Goal: Navigation & Orientation: Find specific page/section

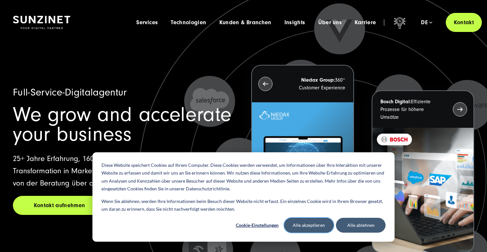
click at [309, 224] on button "Alle akzeptieren" at bounding box center [309, 225] width 50 height 15
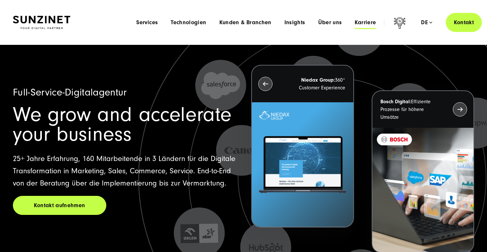
click at [364, 24] on span "Karriere" at bounding box center [365, 22] width 21 height 6
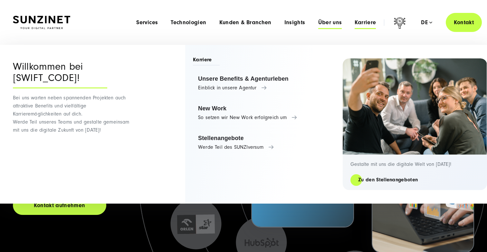
click at [334, 23] on span "Über uns" at bounding box center [331, 22] width 24 height 6
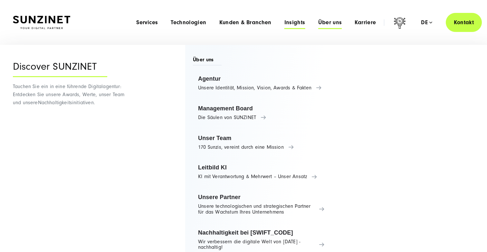
click at [290, 25] on span "Insights" at bounding box center [295, 22] width 21 height 6
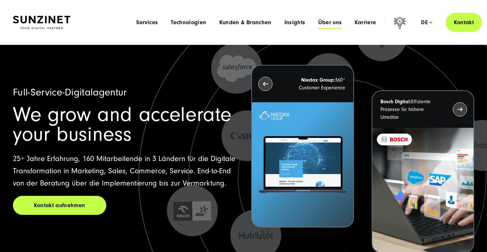
click at [335, 25] on span "Über uns" at bounding box center [331, 22] width 24 height 6
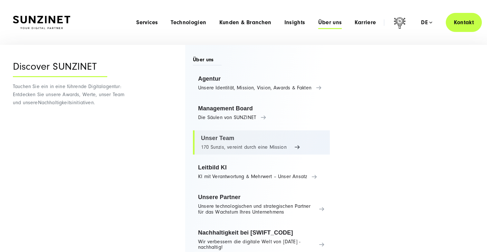
click at [225, 143] on link "Unser Team 170 Sunzis, vereint durch eine Mission" at bounding box center [261, 142] width 137 height 25
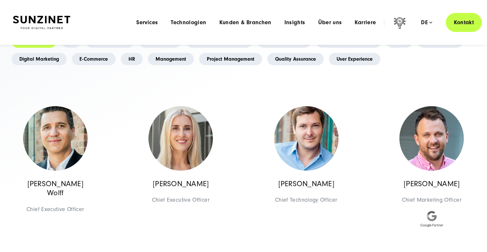
scroll to position [87, 0]
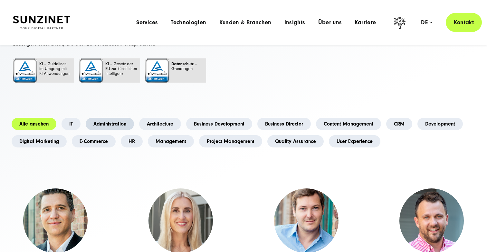
click at [106, 122] on link "Administration" at bounding box center [110, 124] width 48 height 12
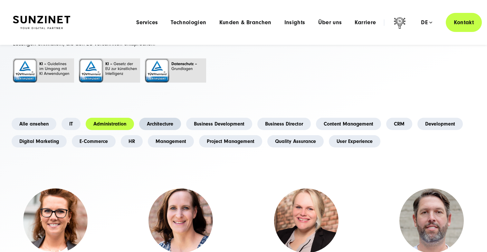
click at [158, 119] on link "Architecture" at bounding box center [160, 124] width 42 height 12
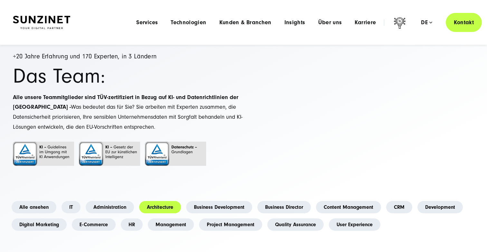
scroll to position [81, 0]
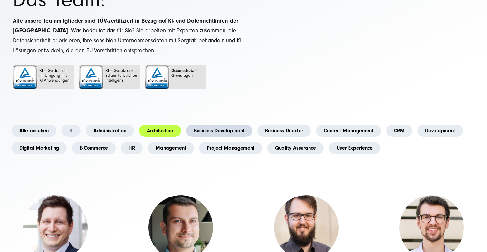
click at [217, 133] on link "Business Development" at bounding box center [219, 130] width 66 height 12
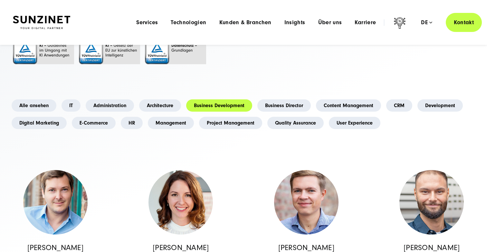
scroll to position [32, 0]
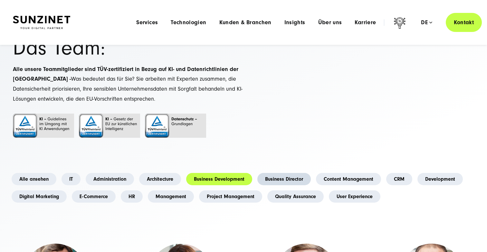
click at [275, 174] on link "Business Director" at bounding box center [285, 179] width 54 height 12
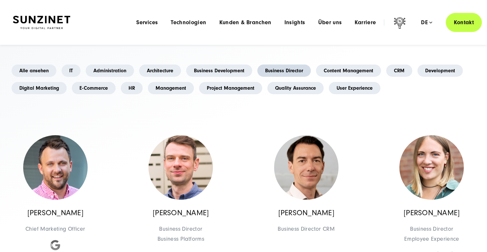
scroll to position [138, 0]
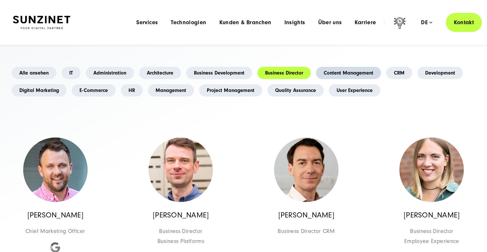
click at [350, 68] on link "Content Management" at bounding box center [348, 73] width 65 height 12
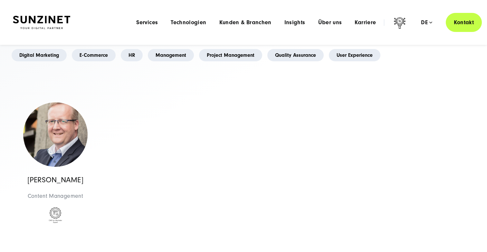
scroll to position [102, 0]
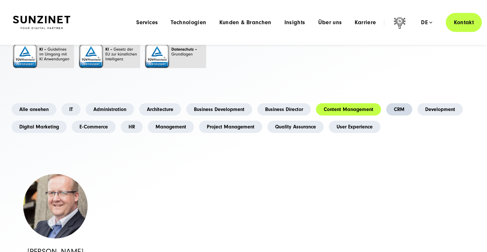
click at [405, 107] on link "CRM" at bounding box center [400, 109] width 26 height 12
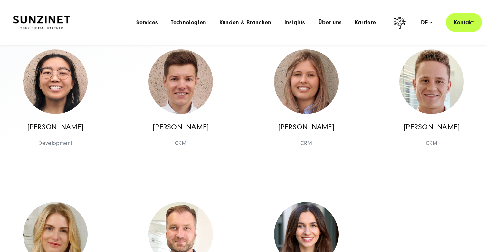
scroll to position [141, 0]
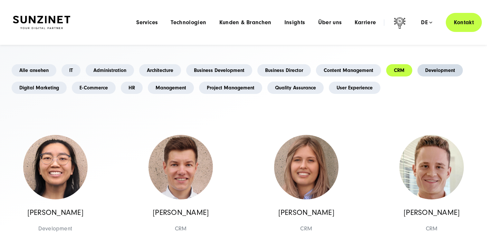
click at [440, 71] on link "Development" at bounding box center [440, 70] width 45 height 12
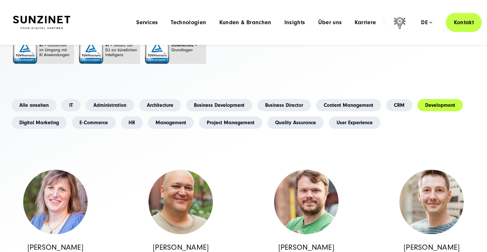
scroll to position [97, 0]
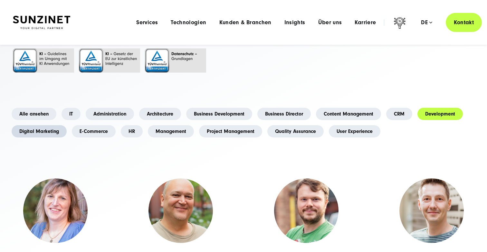
click at [55, 136] on link "Digital Marketing" at bounding box center [39, 131] width 55 height 12
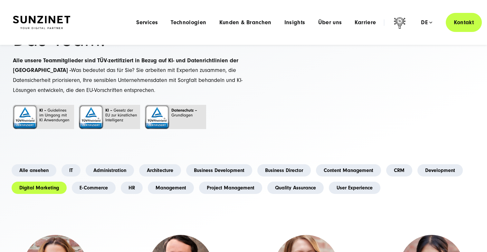
scroll to position [36, 0]
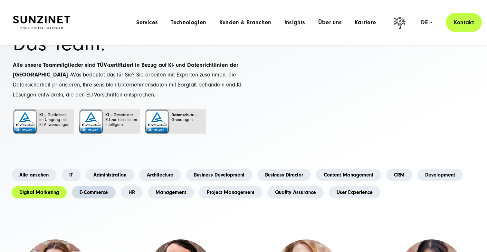
click at [102, 194] on link "E-Commerce" at bounding box center [94, 192] width 44 height 12
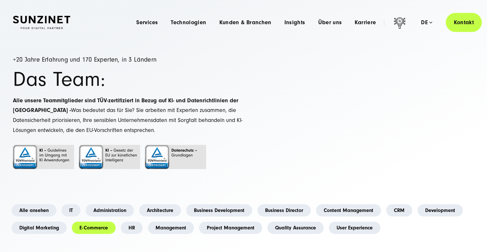
scroll to position [0, 0]
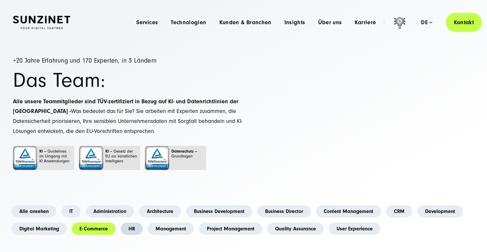
click at [133, 229] on link "HR" at bounding box center [132, 228] width 22 height 12
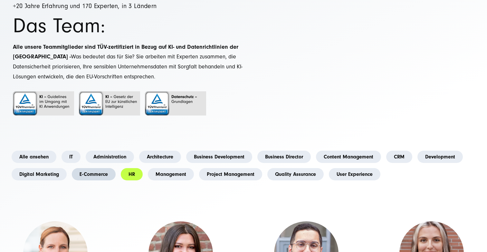
click at [101, 176] on link "E-Commerce" at bounding box center [94, 174] width 44 height 12
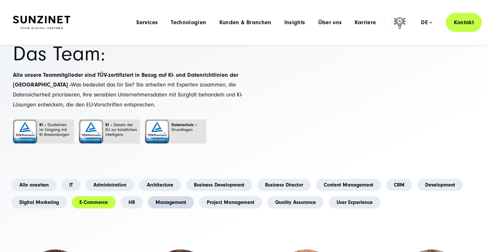
click at [165, 200] on link "Management" at bounding box center [171, 202] width 46 height 12
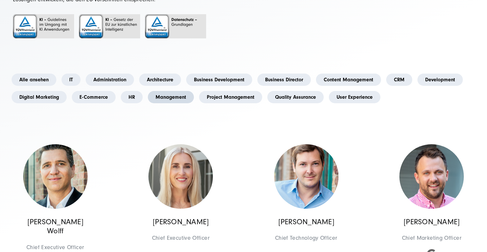
scroll to position [166, 0]
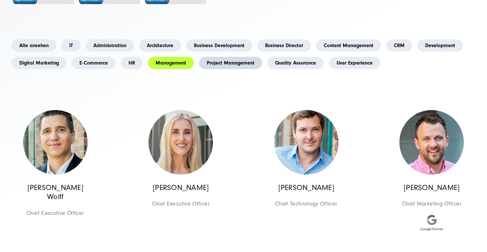
click at [227, 57] on link "Project Management" at bounding box center [230, 63] width 63 height 12
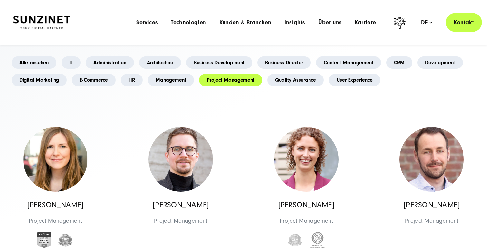
scroll to position [127, 0]
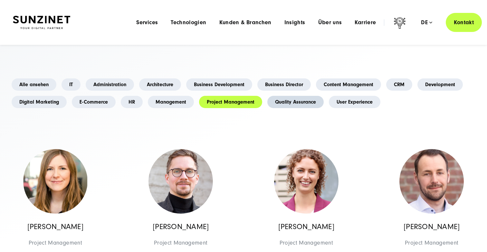
click at [274, 100] on link "Quality Assurance" at bounding box center [296, 102] width 56 height 12
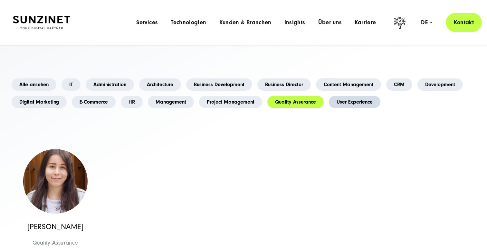
click at [345, 99] on link "User Experience" at bounding box center [355, 102] width 52 height 12
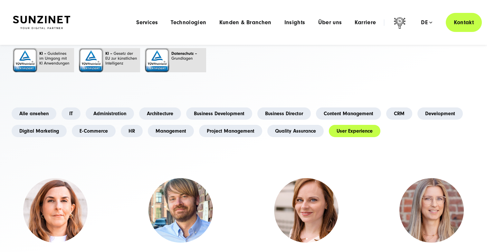
scroll to position [97, 0]
click at [46, 116] on link "Alle ansehen" at bounding box center [34, 114] width 45 height 12
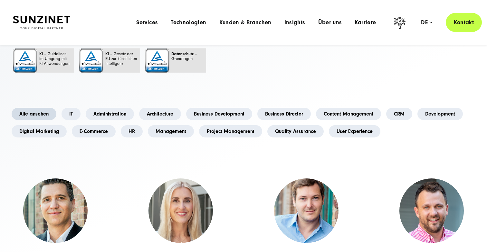
click at [39, 115] on link "Alle ansehen" at bounding box center [34, 114] width 45 height 12
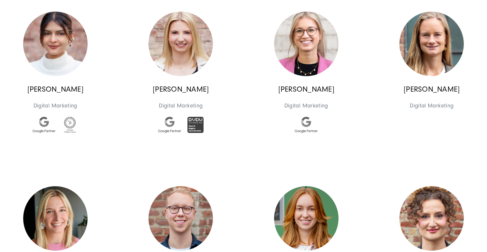
scroll to position [2011, 0]
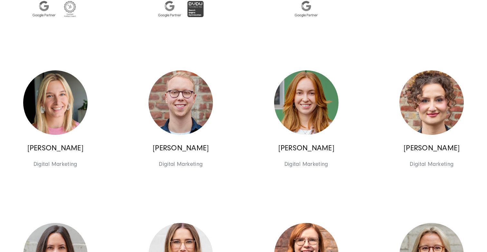
drag, startPoint x: 402, startPoint y: 146, endPoint x: 379, endPoint y: 178, distance: 39.1
